Goal: Task Accomplishment & Management: Complete application form

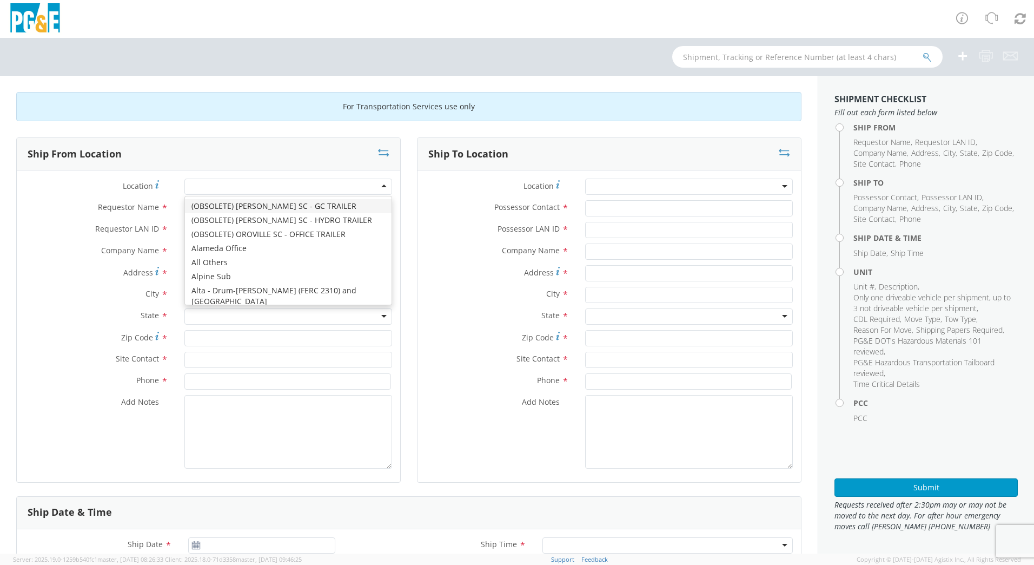
click at [249, 194] on div at bounding box center [288, 186] width 208 height 16
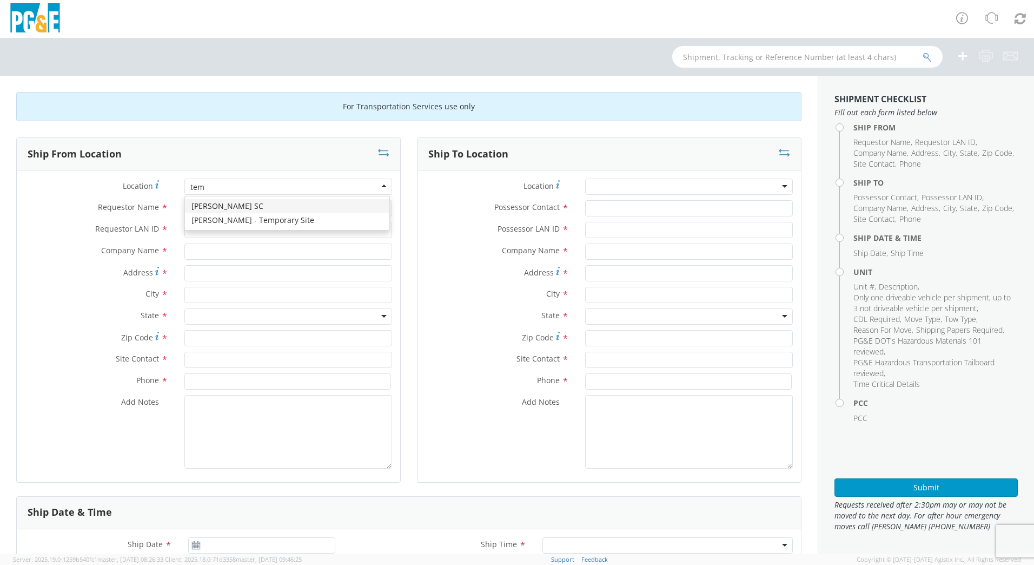
type input "temp"
type input "PG&E"
type input "[STREET_ADDRESS]"
type input "PASO [PERSON_NAME]"
type input "93446"
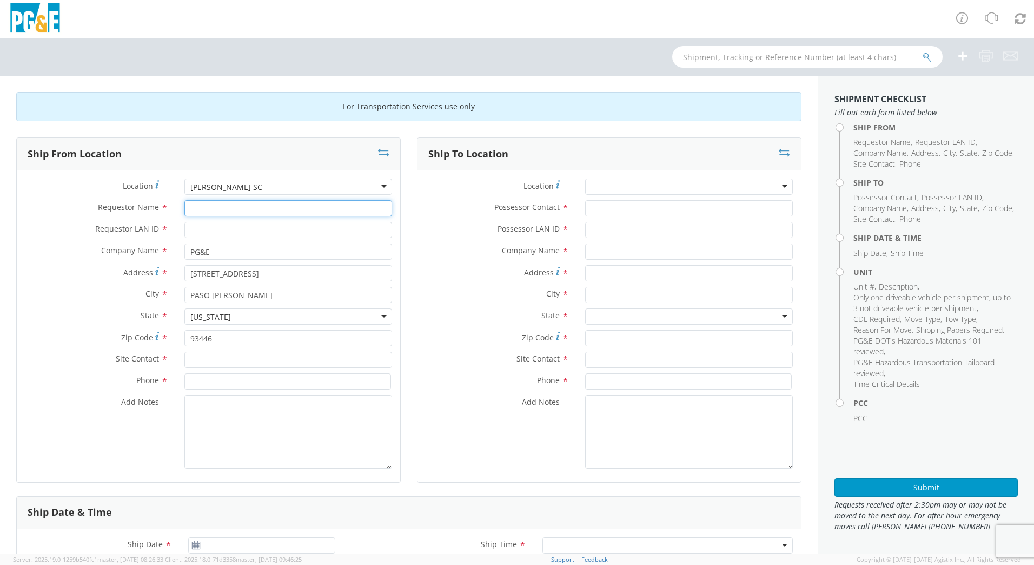
click at [263, 210] on input "Requestor Name *" at bounding box center [288, 208] width 208 height 16
type input "[PERSON_NAME]"
click at [266, 225] on input "Requestor LAN ID *" at bounding box center [288, 230] width 208 height 16
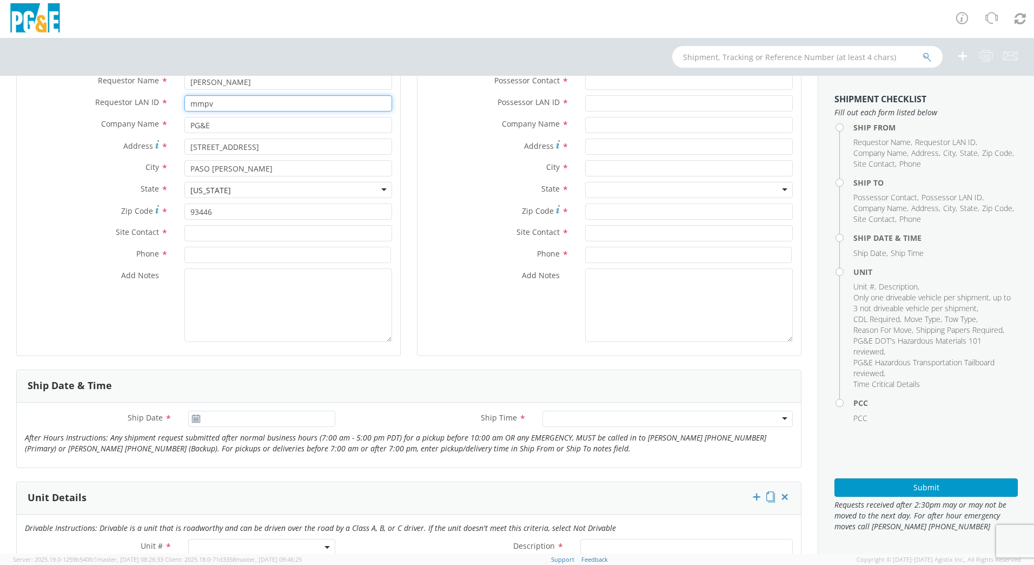
scroll to position [162, 0]
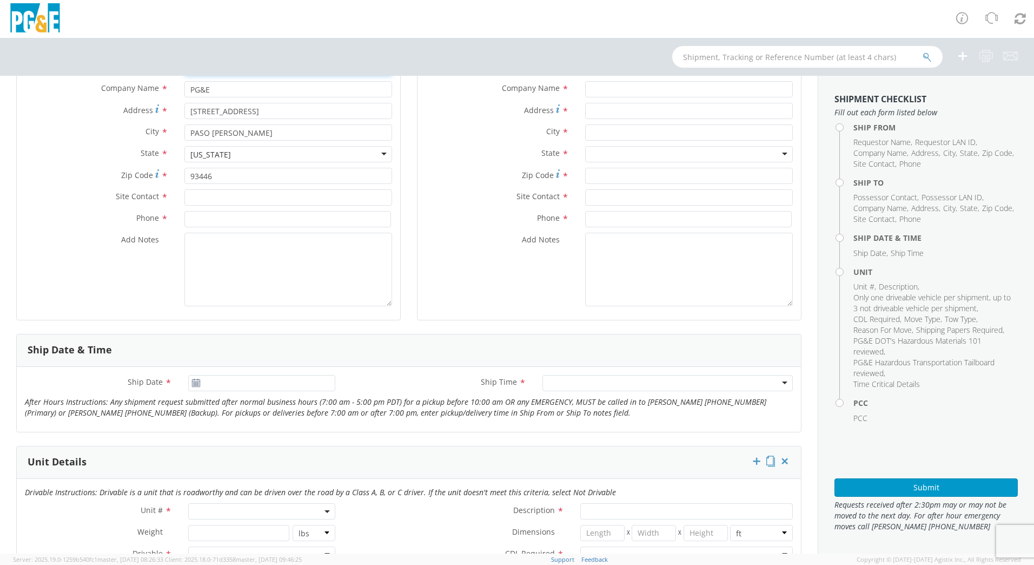
type input "mmpv"
click at [237, 204] on input "text" at bounding box center [288, 197] width 208 height 16
type input "[PERSON_NAME]"
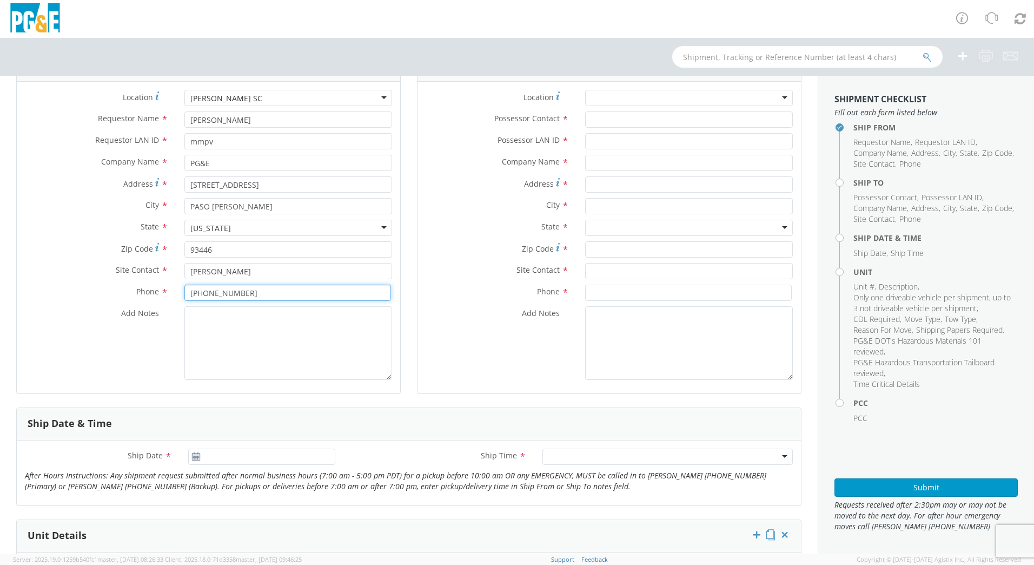
scroll to position [0, 0]
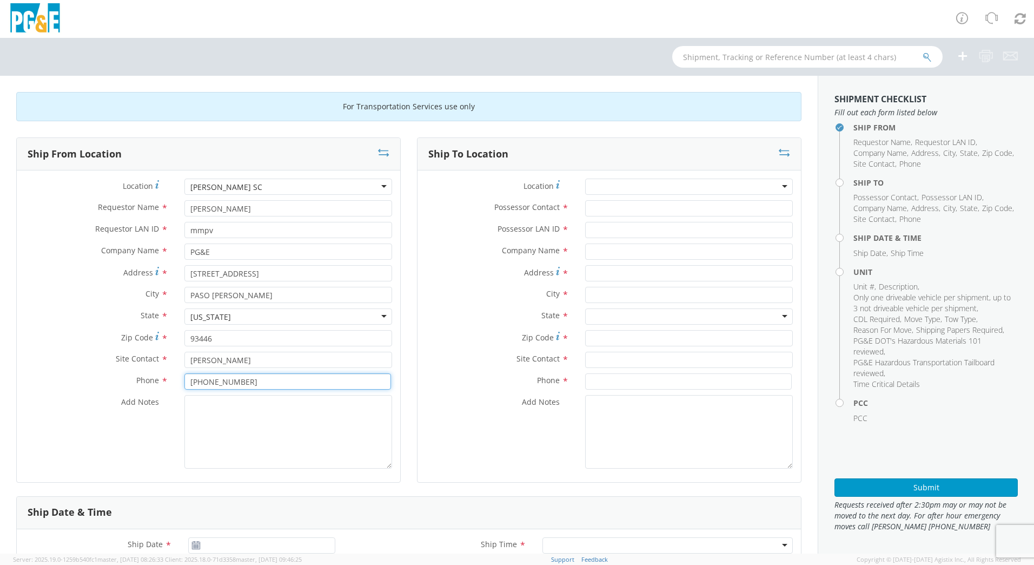
type input "[PHONE_NUMBER]"
click at [597, 181] on div at bounding box center [689, 186] width 208 height 16
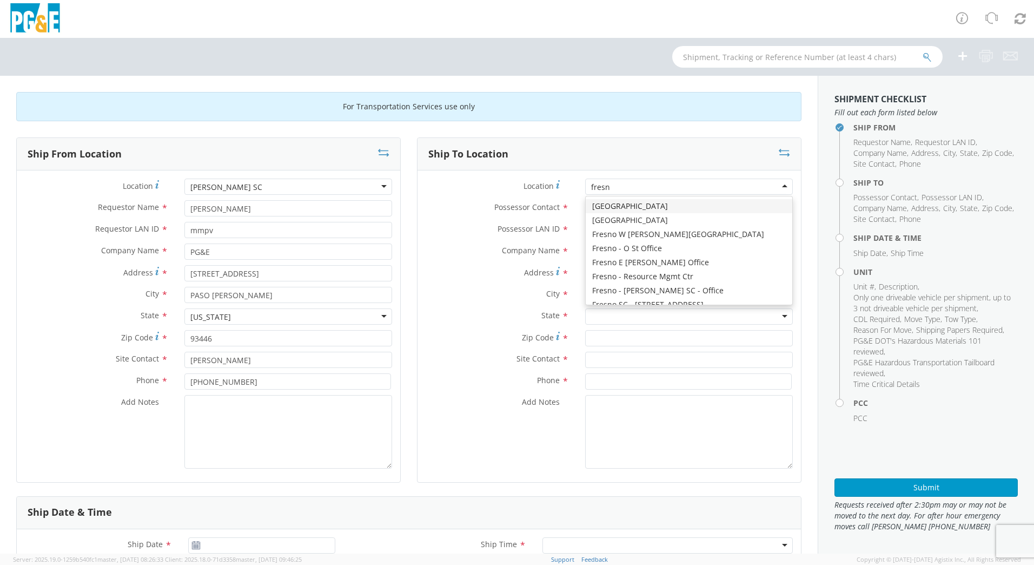
type input "[GEOGRAPHIC_DATA]"
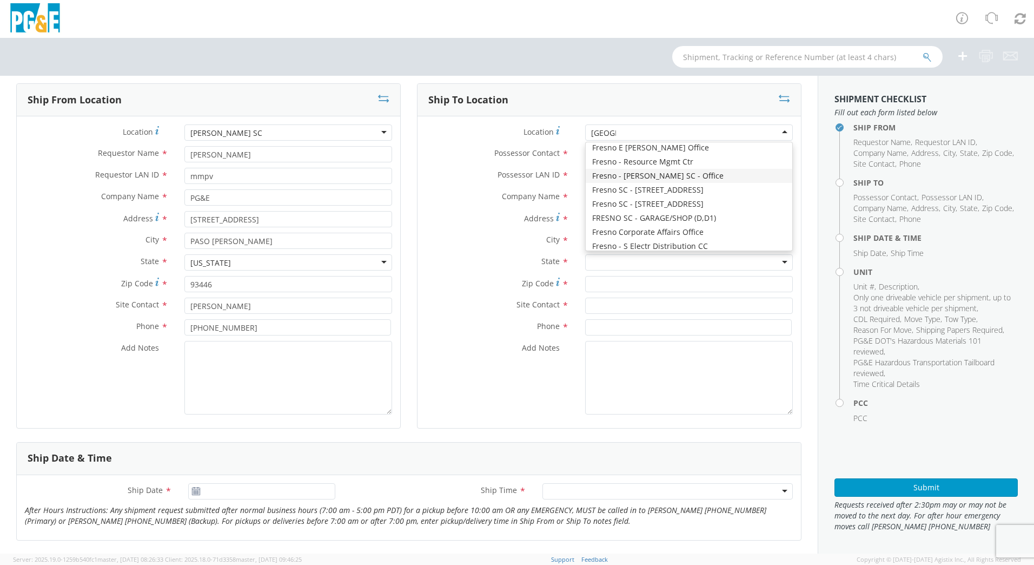
scroll to position [79, 0]
type input "PG&E"
type input "[STREET_ADDRESS][US_STATE]"
type input "[GEOGRAPHIC_DATA]"
type input "93702"
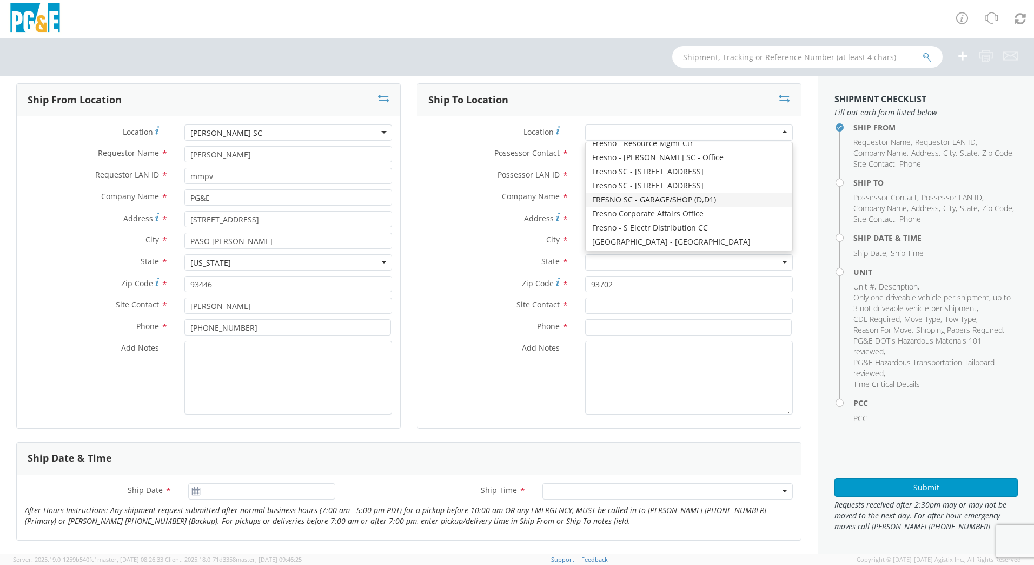
scroll to position [0, 0]
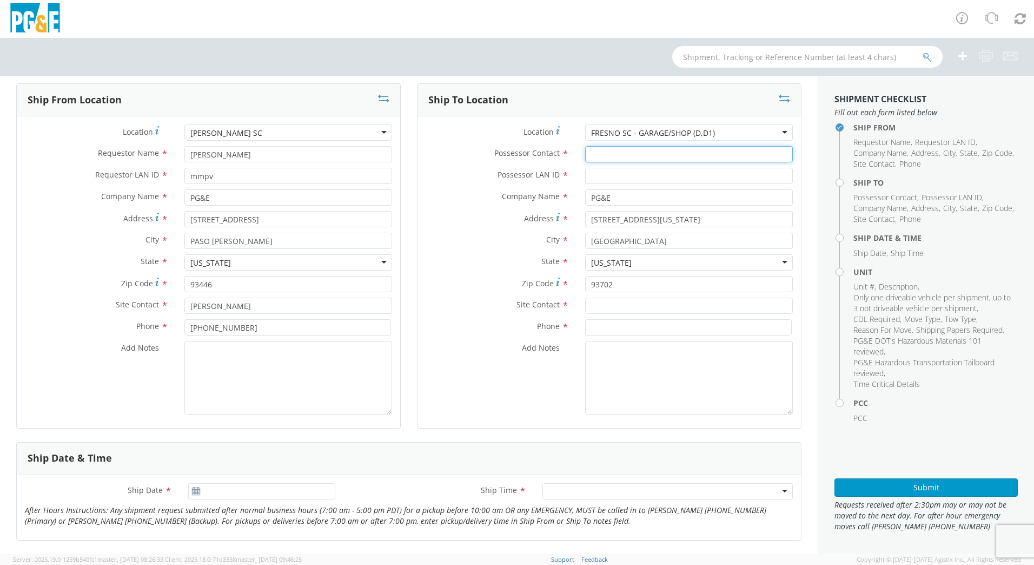
click at [608, 152] on input "Possessor Contact *" at bounding box center [689, 154] width 208 height 16
type input "[PERSON_NAME]"
click at [602, 308] on input "text" at bounding box center [689, 305] width 208 height 16
type input "[PERSON_NAME]"
click at [606, 327] on input at bounding box center [688, 327] width 207 height 16
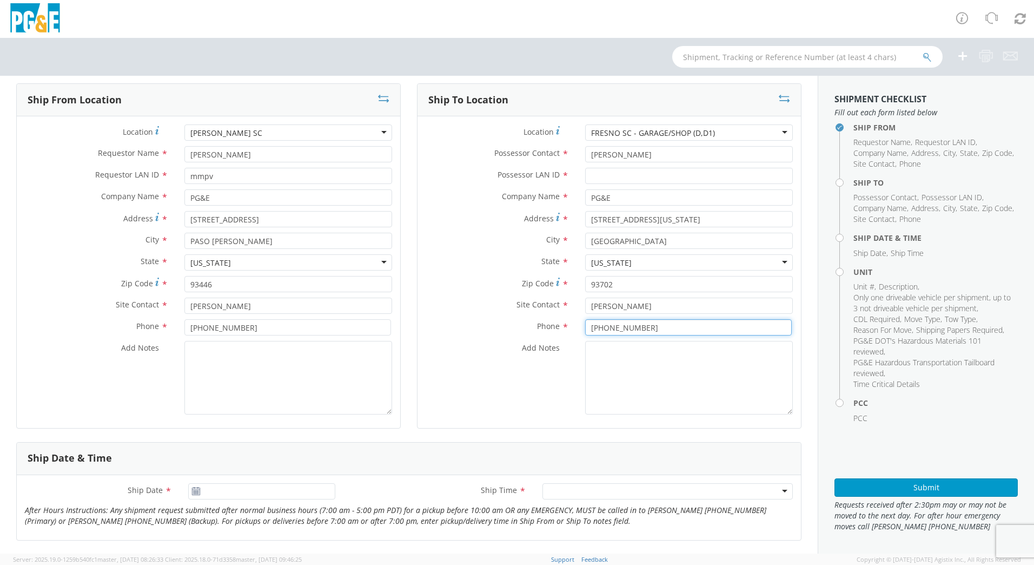
type input "[PHONE_NUMBER]"
click at [622, 152] on input "[PERSON_NAME]" at bounding box center [689, 154] width 208 height 16
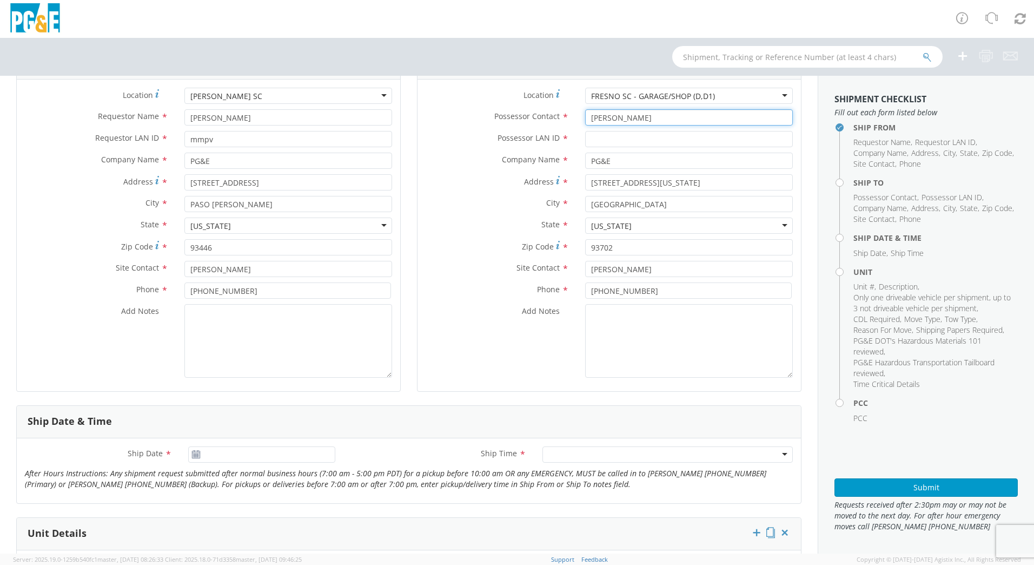
scroll to position [108, 0]
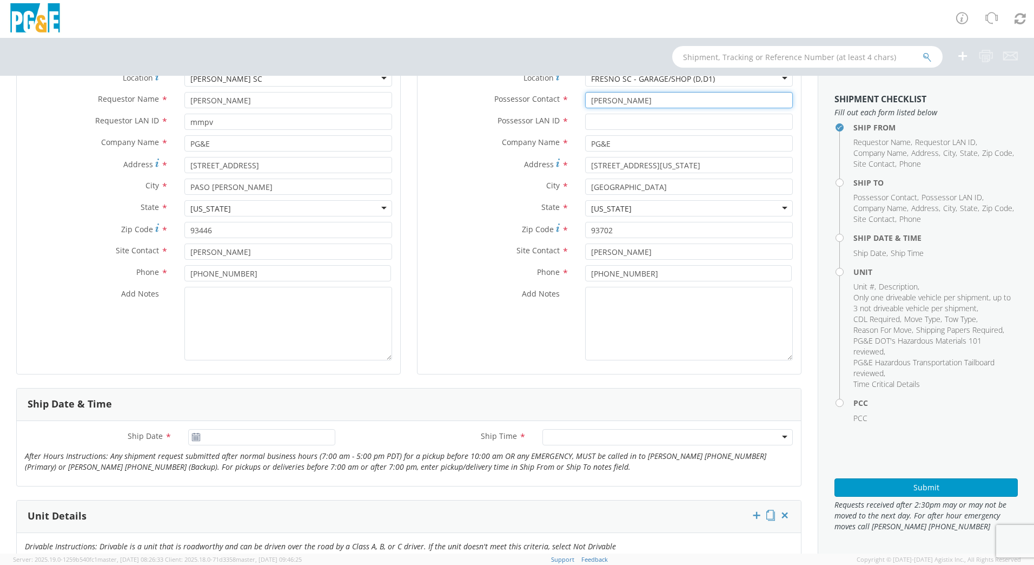
type input "[PERSON_NAME]"
click at [621, 253] on input "[PERSON_NAME]" at bounding box center [689, 251] width 208 height 16
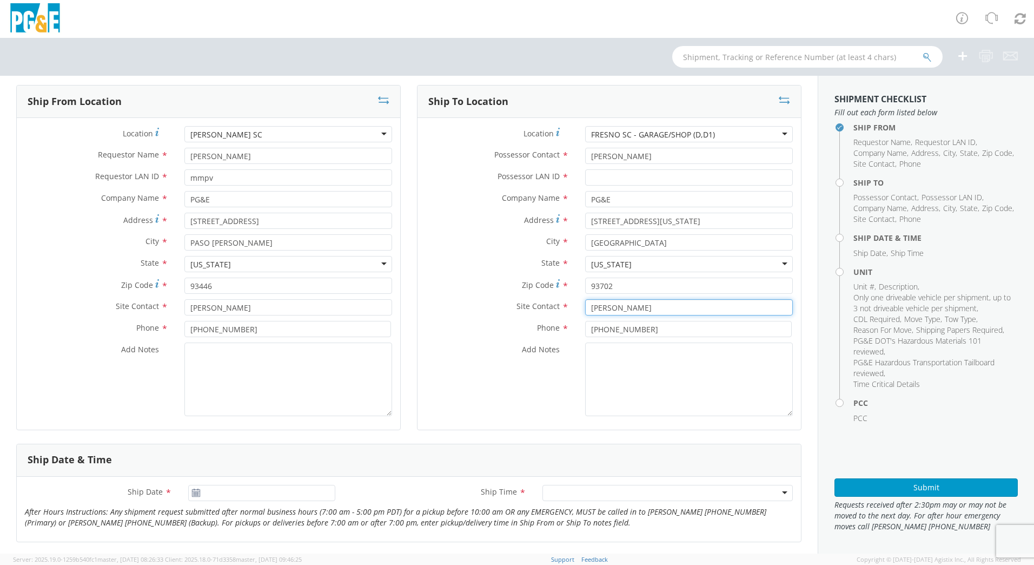
scroll to position [0, 0]
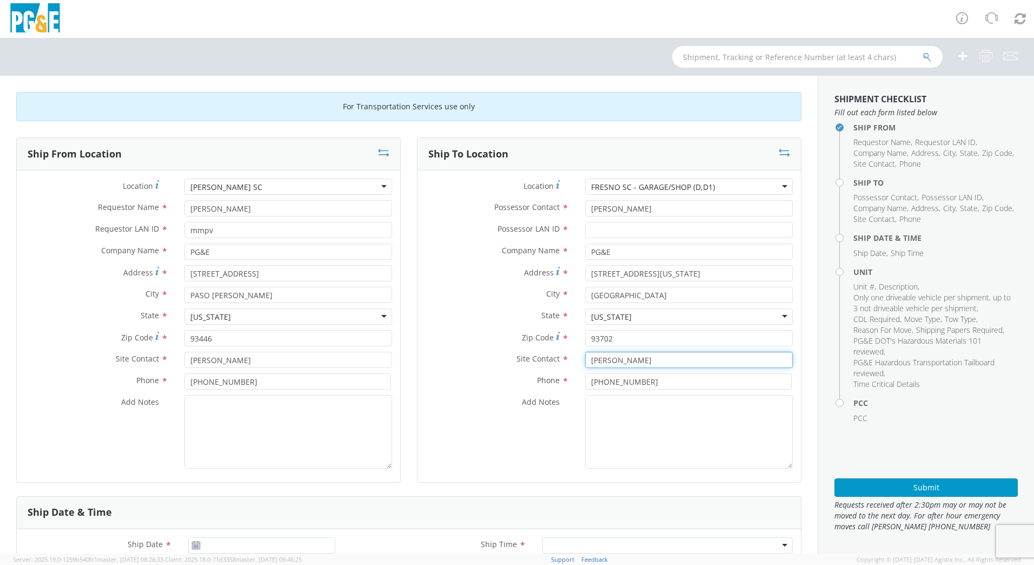
type input "[PERSON_NAME]"
click at [624, 229] on input "Possessor LAN ID *" at bounding box center [689, 230] width 208 height 16
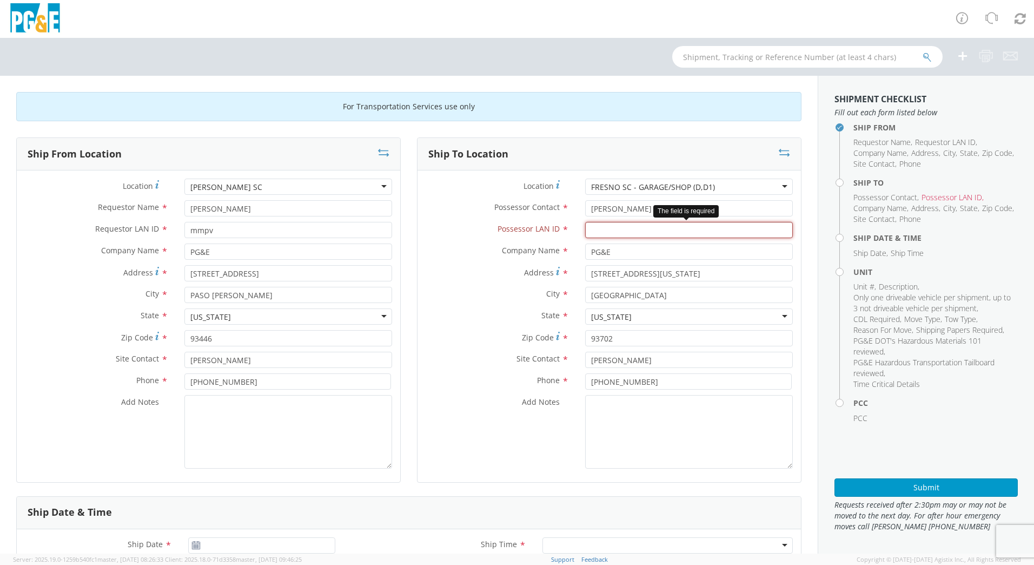
click at [721, 237] on input "Possessor LAN ID *" at bounding box center [689, 230] width 208 height 16
type input "balp"
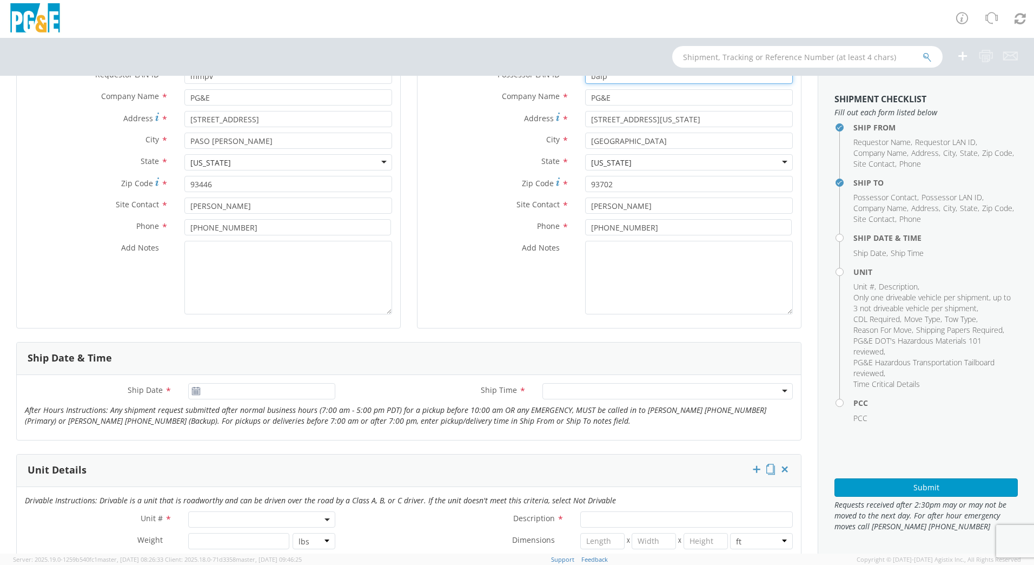
scroll to position [162, 0]
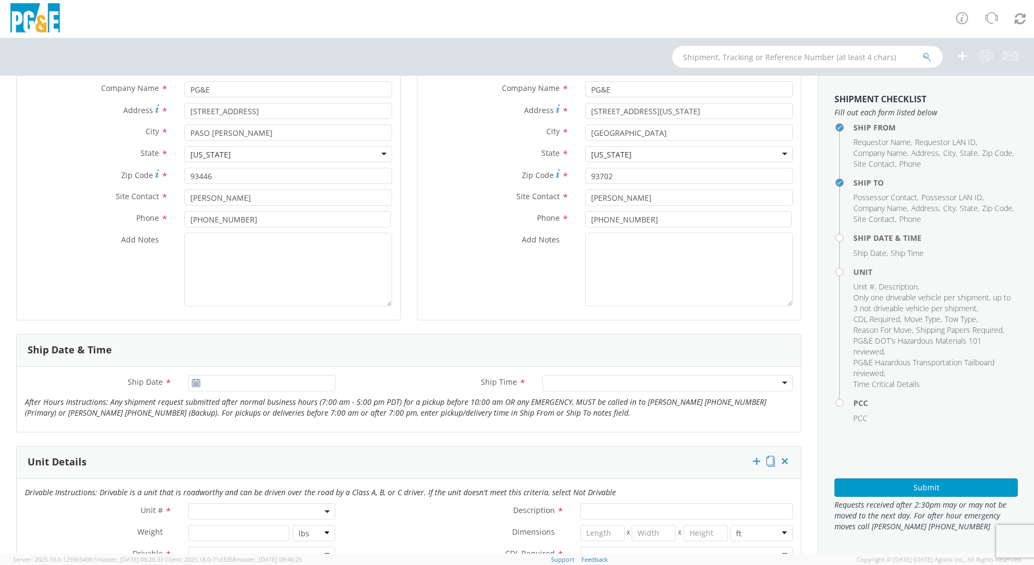
click at [578, 389] on div at bounding box center [667, 383] width 250 height 16
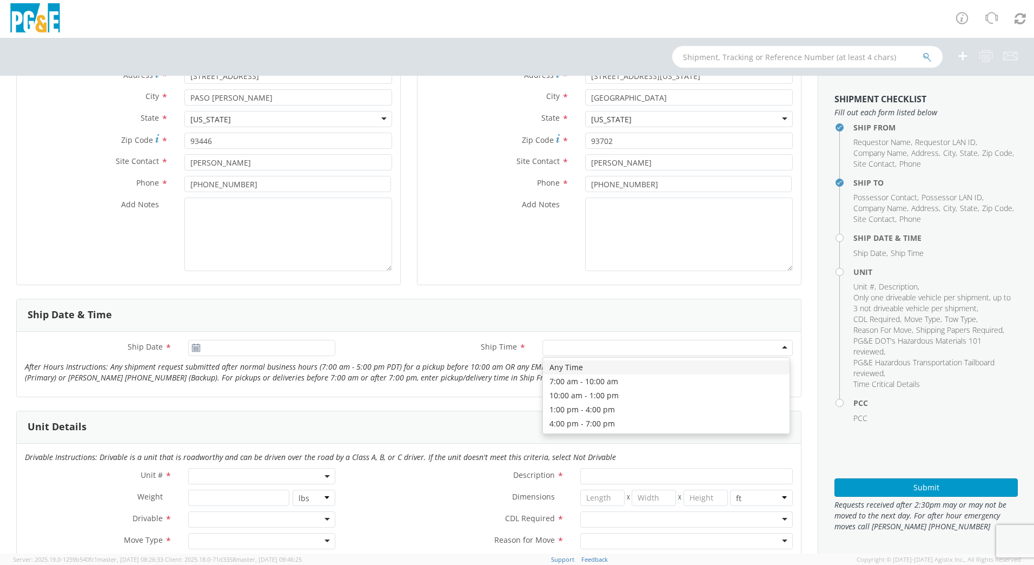
scroll to position [216, 0]
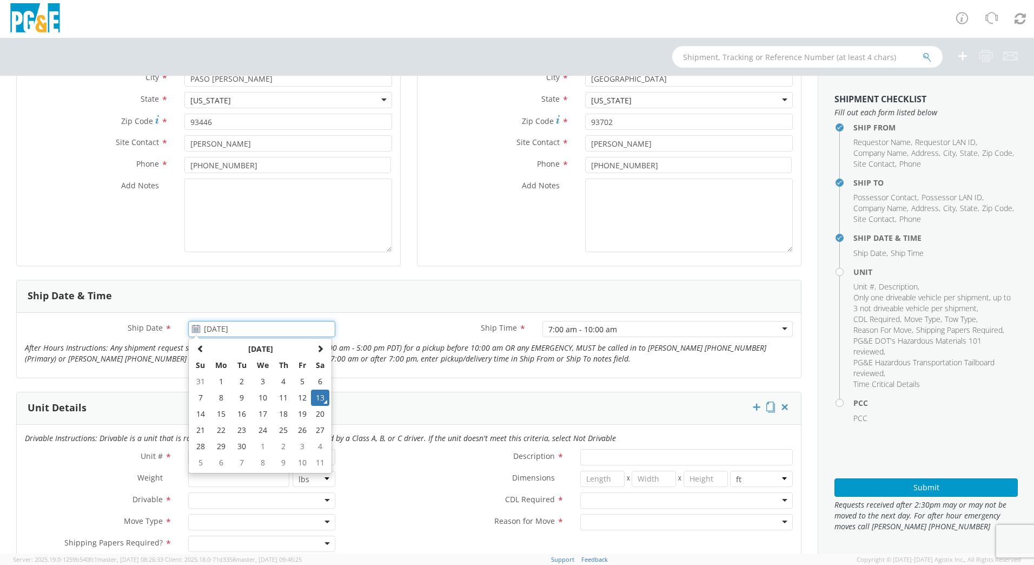
click at [295, 324] on input "[DATE]" at bounding box center [261, 329] width 147 height 16
click at [220, 415] on td "15" at bounding box center [221, 414] width 23 height 16
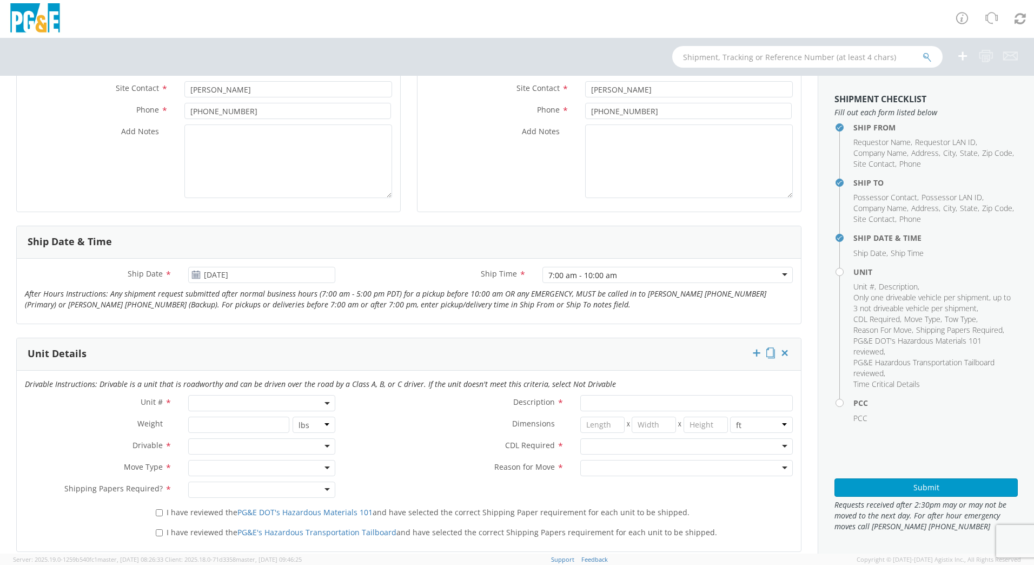
scroll to position [324, 0]
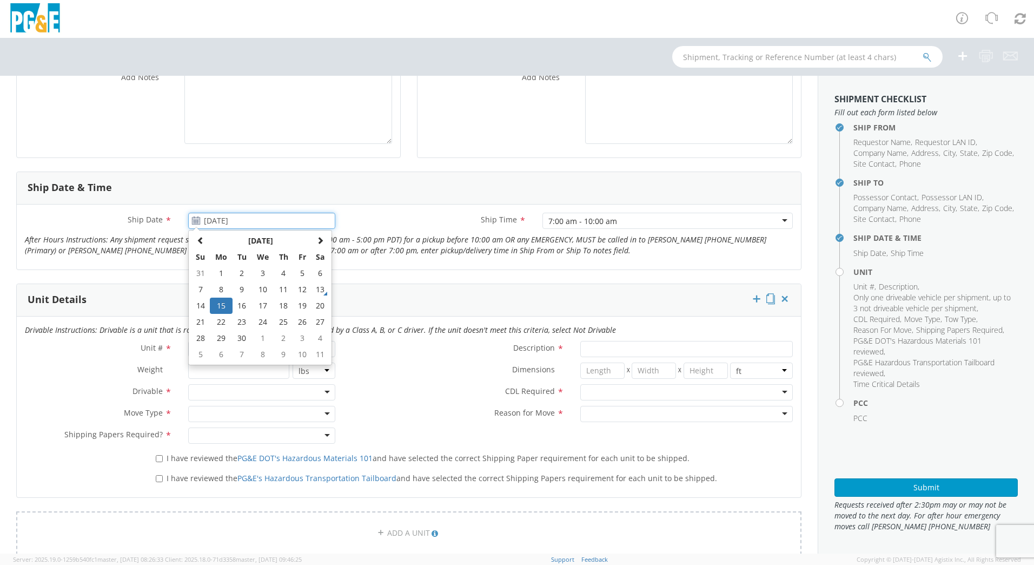
click at [328, 225] on input "[DATE]" at bounding box center [261, 221] width 147 height 16
click at [243, 305] on td "16" at bounding box center [242, 305] width 19 height 16
type input "[DATE]"
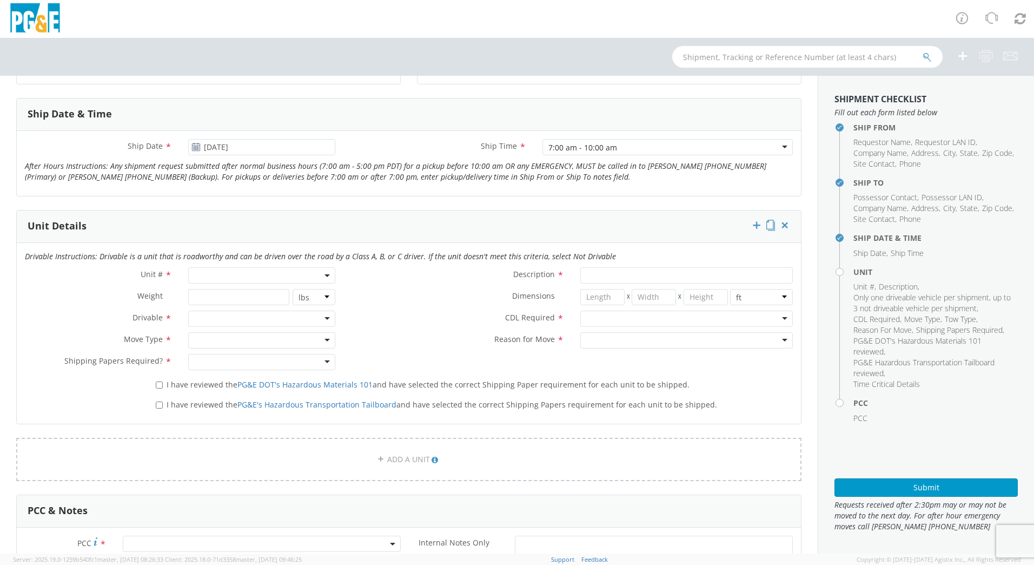
scroll to position [379, 0]
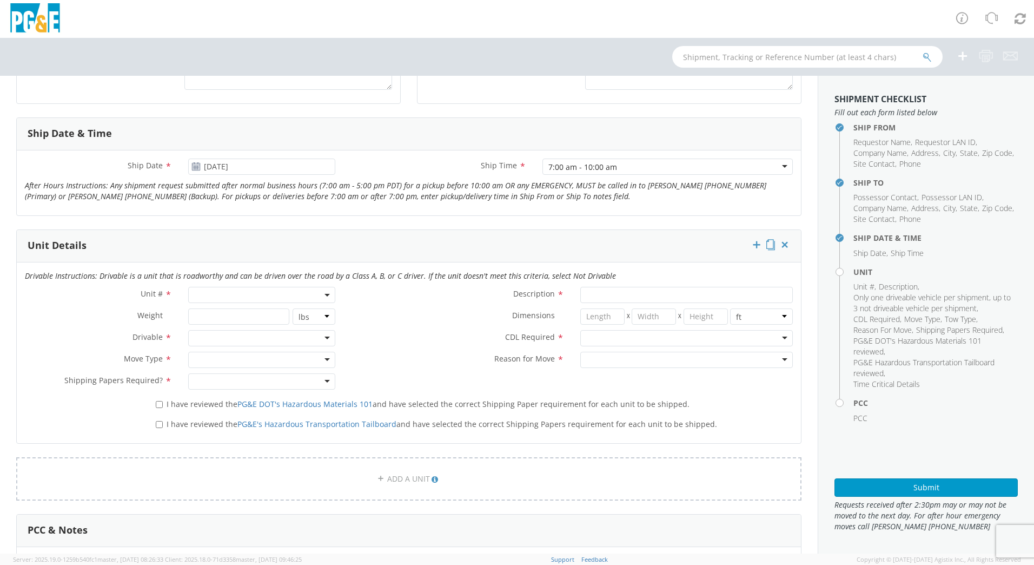
click at [702, 167] on div "7:00 am - 10:00 am" at bounding box center [667, 166] width 250 height 16
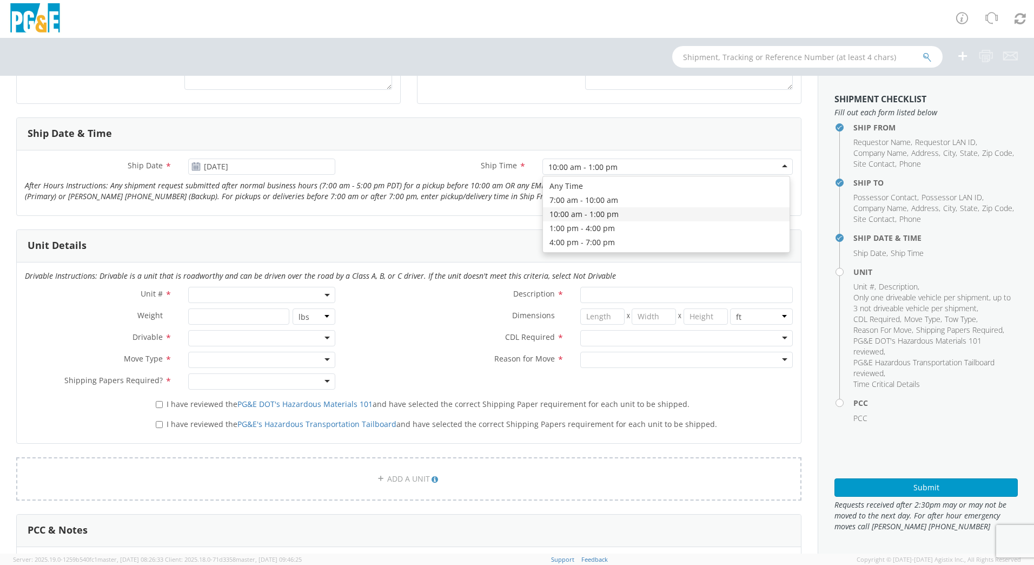
click at [629, 167] on div "10:00 am - 1:00 pm" at bounding box center [667, 166] width 250 height 16
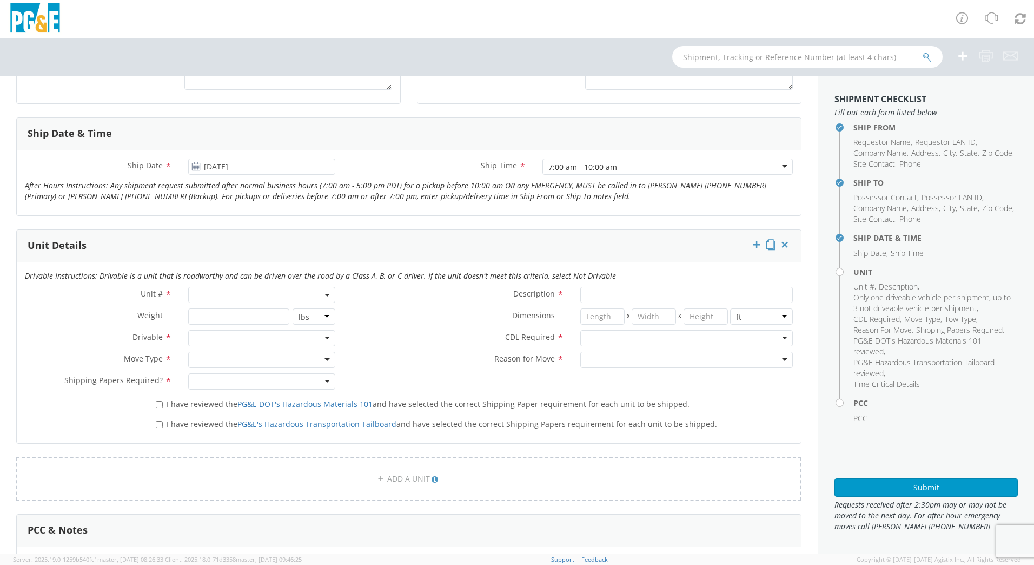
scroll to position [433, 0]
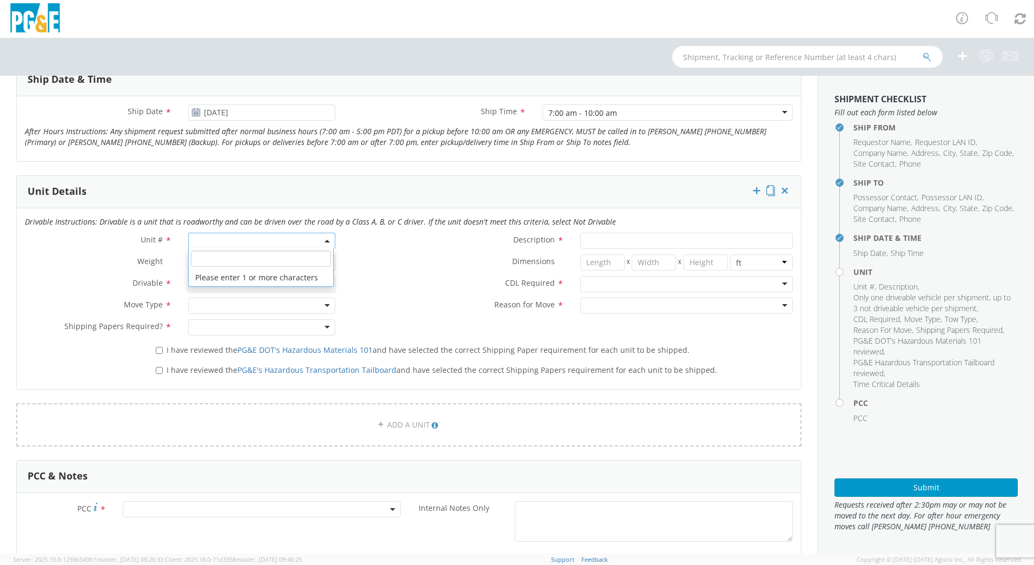
click at [327, 245] on span at bounding box center [261, 241] width 147 height 16
click at [293, 264] on input "search" at bounding box center [261, 258] width 140 height 16
type input "b29425"
type input "SUV; COMPACT 4X4"
type input "4840"
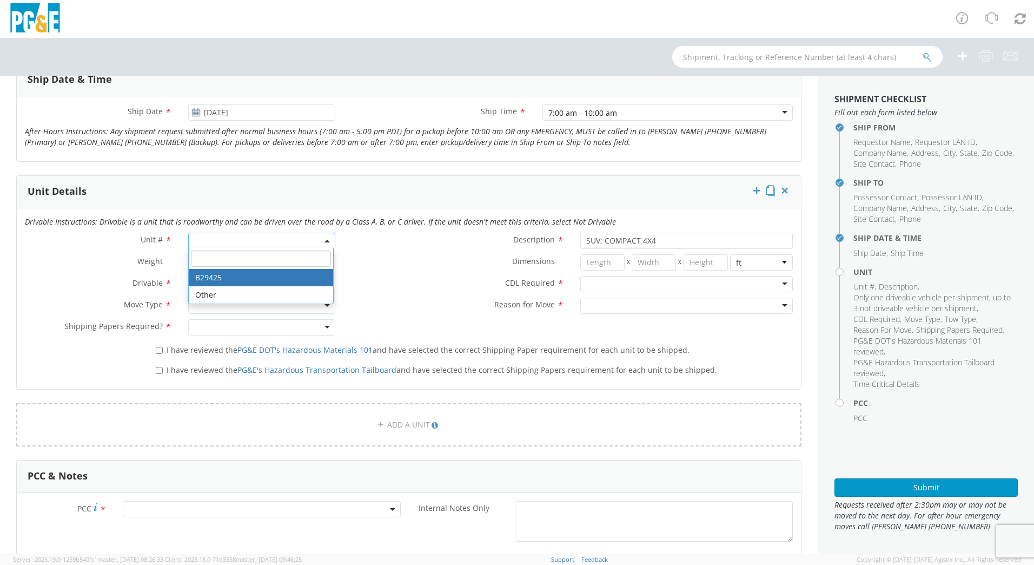
select select "B29425"
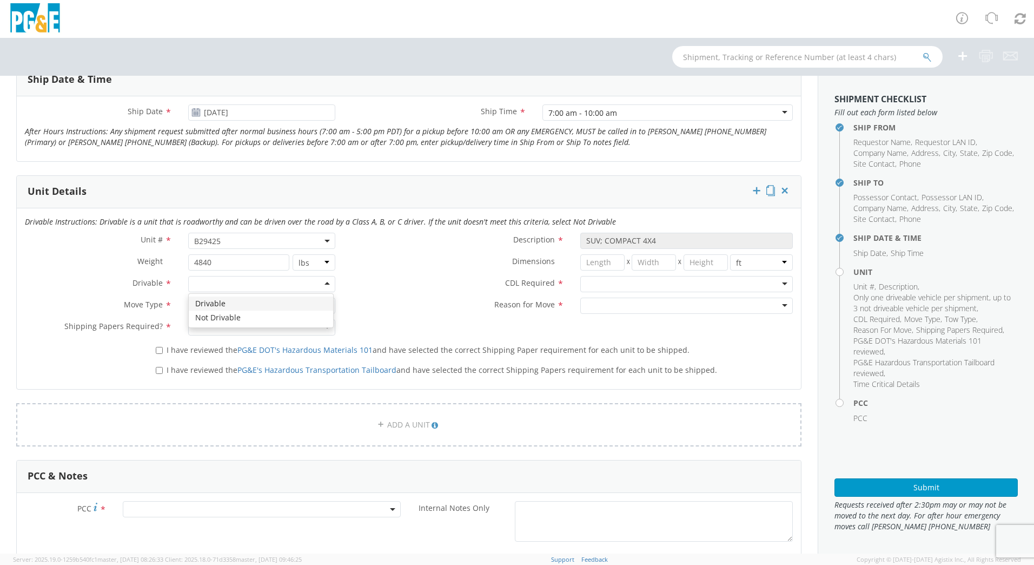
click at [216, 284] on div at bounding box center [261, 284] width 147 height 16
click at [221, 306] on div at bounding box center [261, 305] width 147 height 16
click at [227, 333] on div at bounding box center [261, 327] width 147 height 16
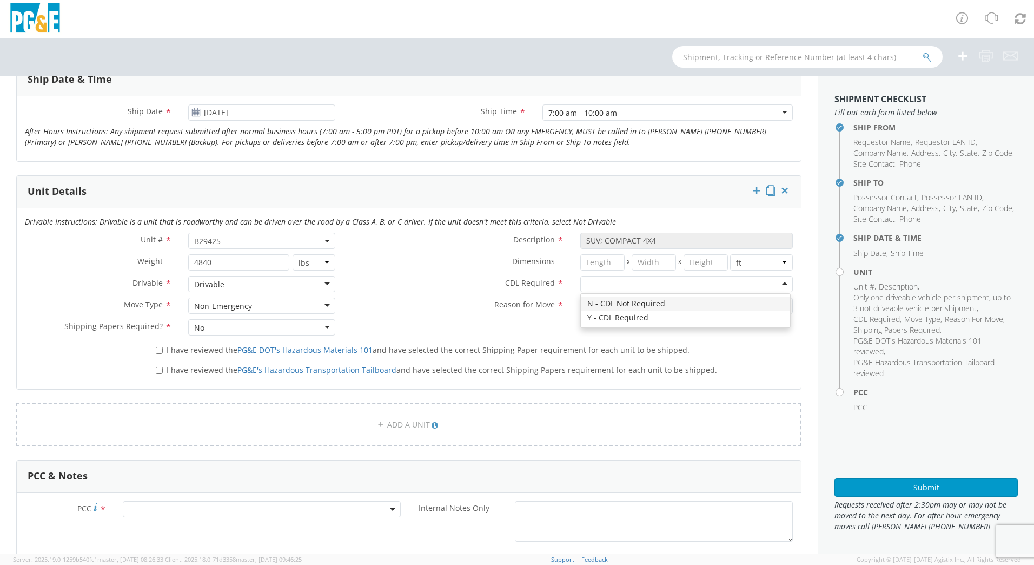
click at [603, 291] on div at bounding box center [686, 284] width 213 height 16
click at [612, 308] on div at bounding box center [686, 305] width 213 height 16
click at [626, 307] on div "Pool Unit" at bounding box center [686, 305] width 213 height 16
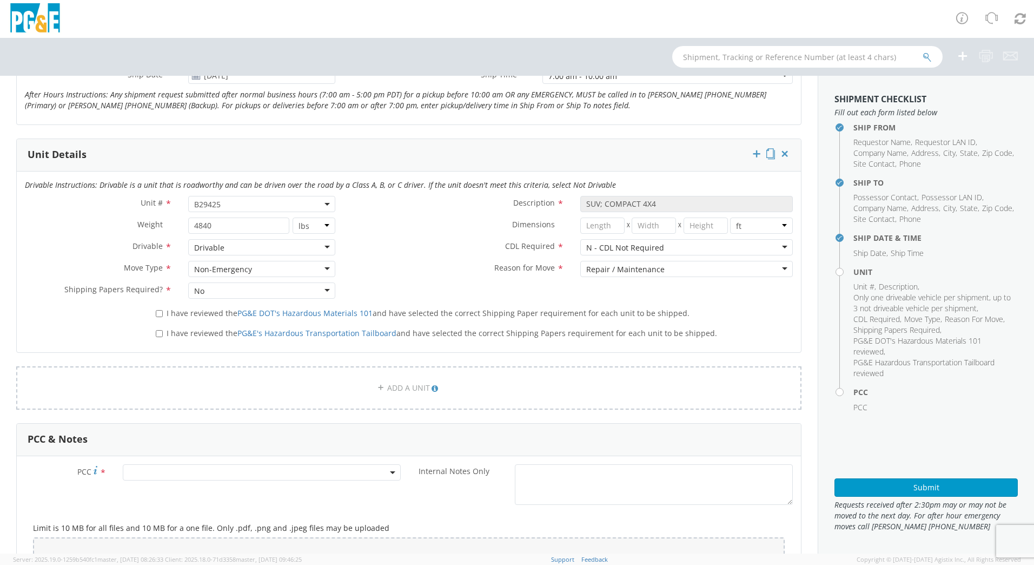
scroll to position [487, 0]
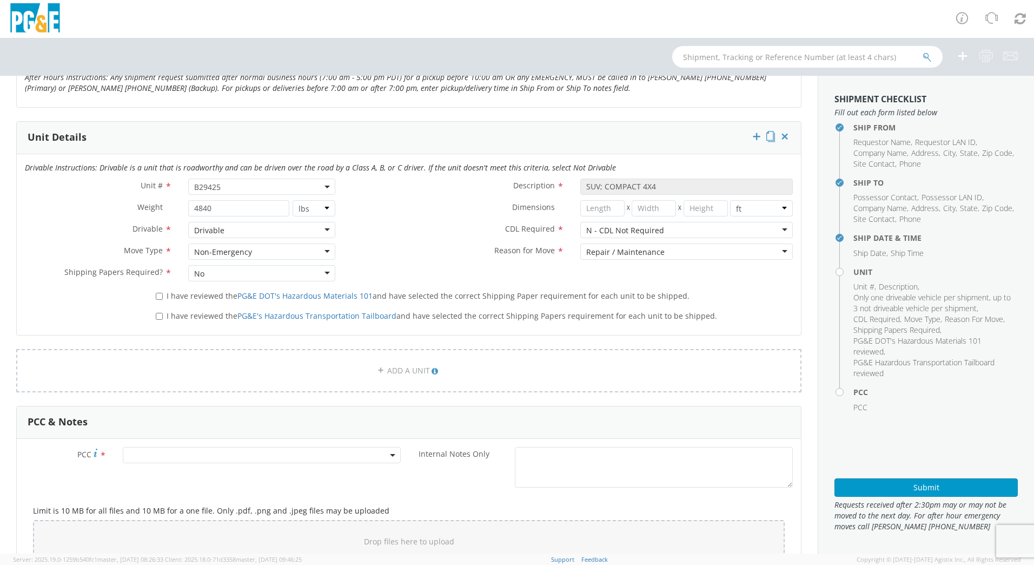
click at [154, 297] on div "I have reviewed the PG&E DOT's Hazardous Materials 101 and have selected the co…" at bounding box center [474, 294] width 653 height 15
click at [157, 296] on input "I have reviewed the PG&E DOT's Hazardous Materials 101 and have selected the co…" at bounding box center [159, 296] width 7 height 7
checkbox input "true"
click at [158, 316] on input "I have reviewed the PG&E's Hazardous Transportation Tailboard and have selected…" at bounding box center [159, 316] width 7 height 7
checkbox input "true"
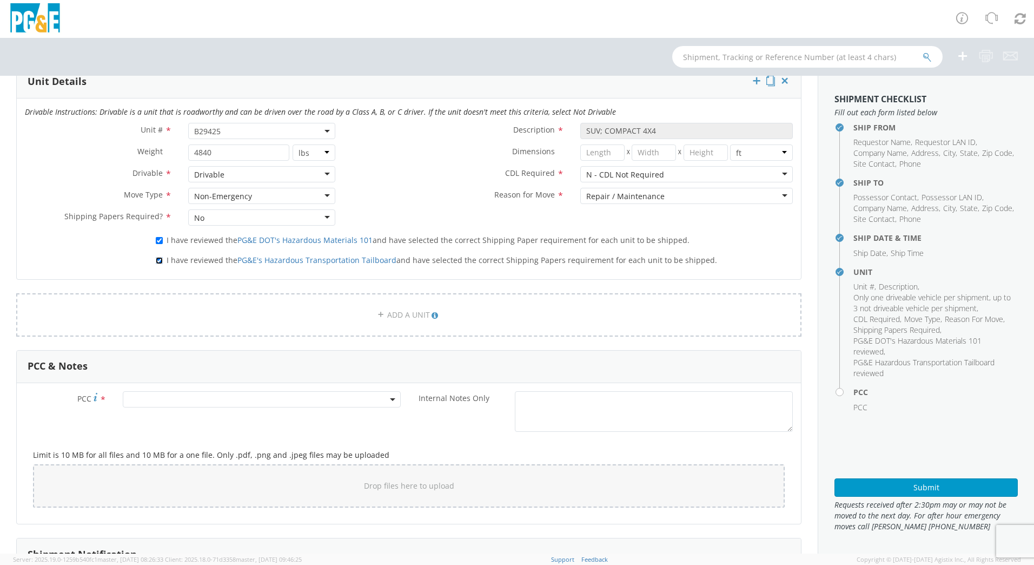
scroll to position [595, 0]
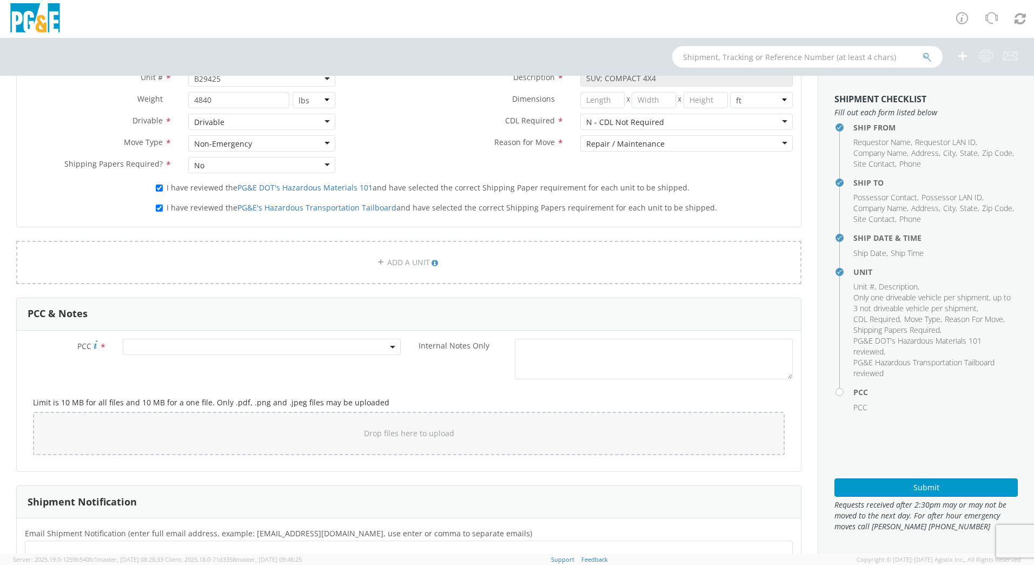
click at [170, 344] on span at bounding box center [262, 347] width 278 height 16
click at [182, 356] on input "number" at bounding box center [259, 364] width 269 height 16
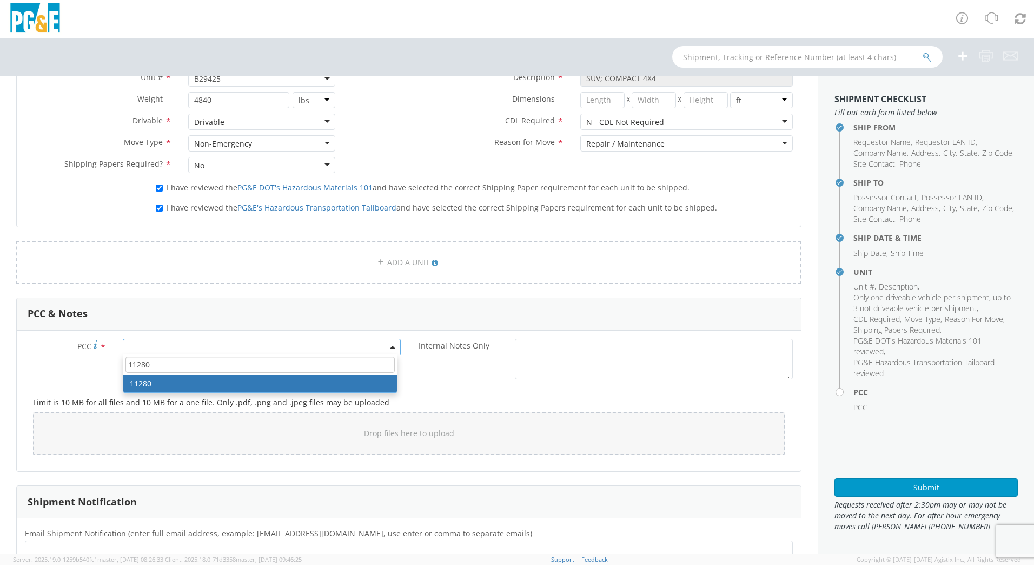
type input "11280"
select select "11280"
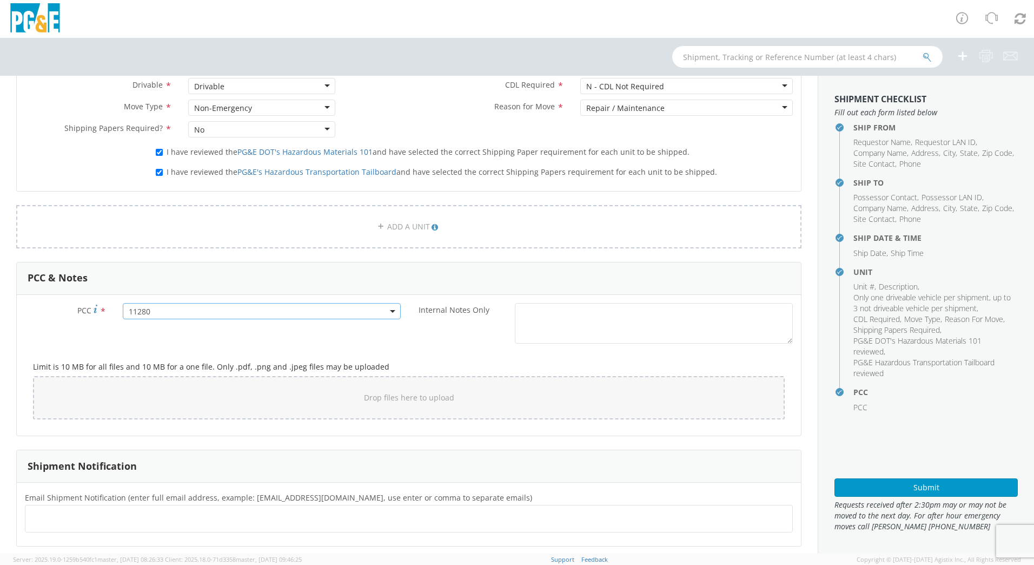
scroll to position [744, 0]
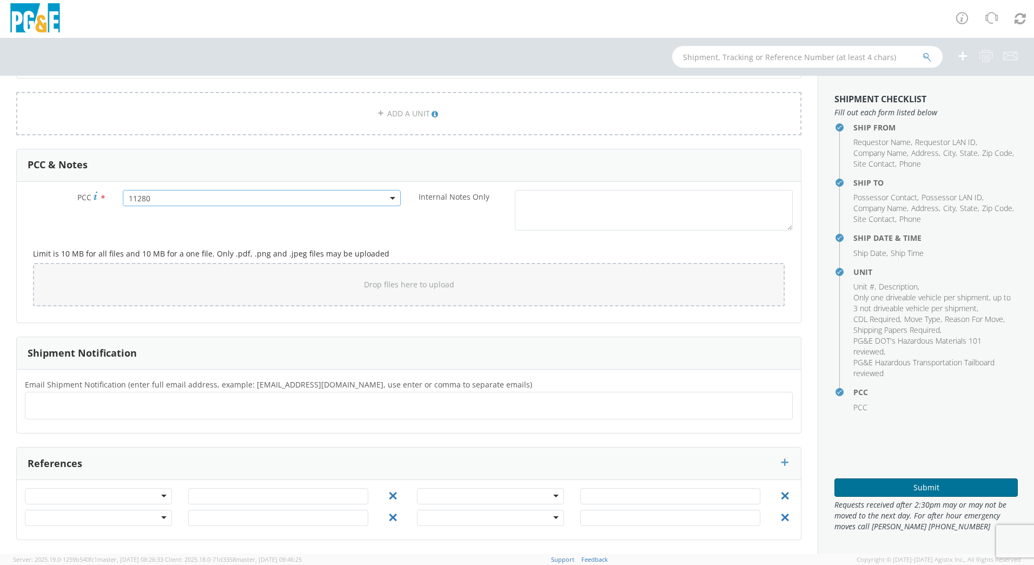
click at [932, 487] on button "Submit" at bounding box center [925, 487] width 183 height 18
